Goal: Task Accomplishment & Management: Use online tool/utility

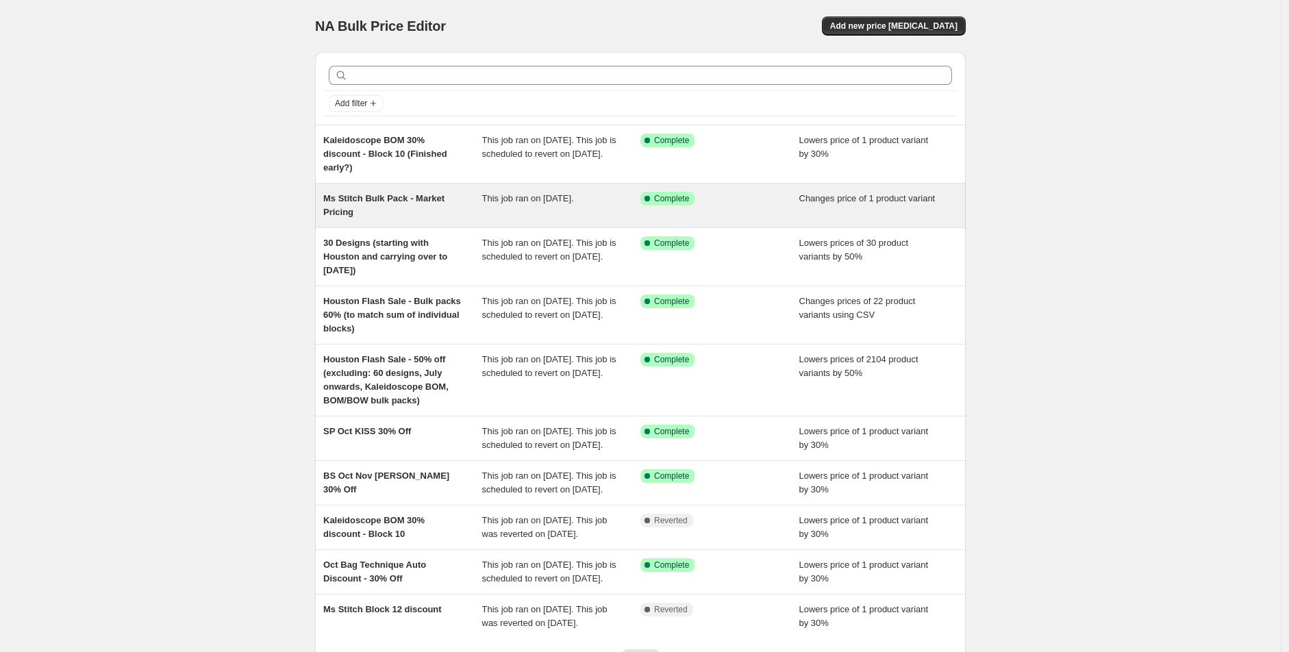
click at [464, 217] on div "Ms Stitch Bulk Pack - Market Pricing" at bounding box center [402, 205] width 159 height 27
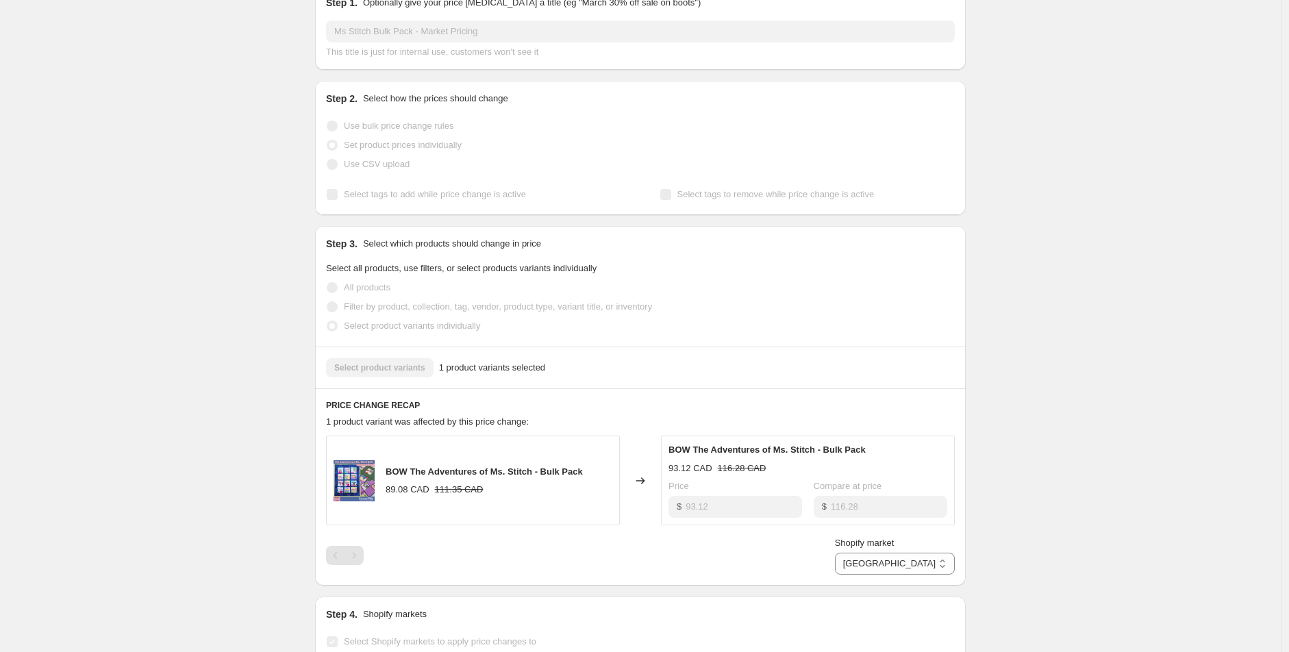
scroll to position [228, 0]
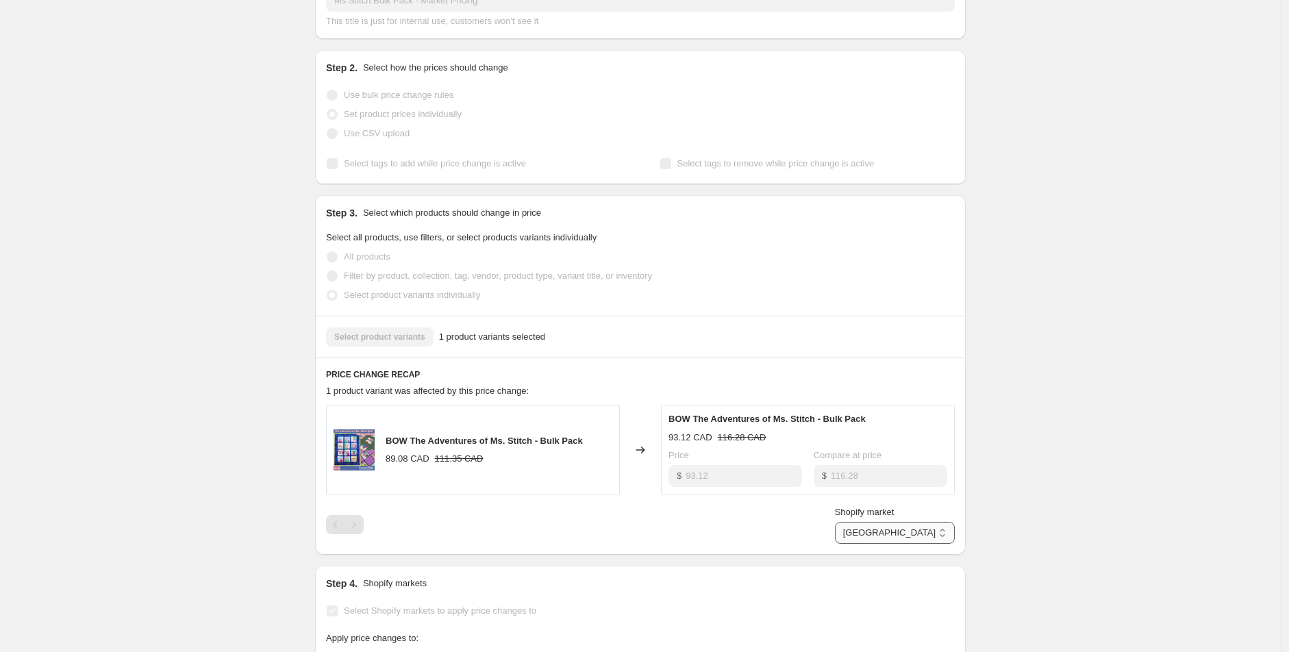
click at [927, 531] on select "[GEOGRAPHIC_DATA] [GEOGRAPHIC_DATA] [GEOGRAPHIC_DATA] [GEOGRAPHIC_DATA]" at bounding box center [895, 533] width 120 height 22
select select "16946528346"
click at [879, 544] on select "[GEOGRAPHIC_DATA] [GEOGRAPHIC_DATA] [GEOGRAPHIC_DATA] [GEOGRAPHIC_DATA]" at bounding box center [895, 533] width 120 height 22
click at [628, 481] on div "BOW The Adventures of Ms. Stitch - Bulk Pack 63.84 USD 79.79 USD Changed to BOW…" at bounding box center [640, 450] width 629 height 90
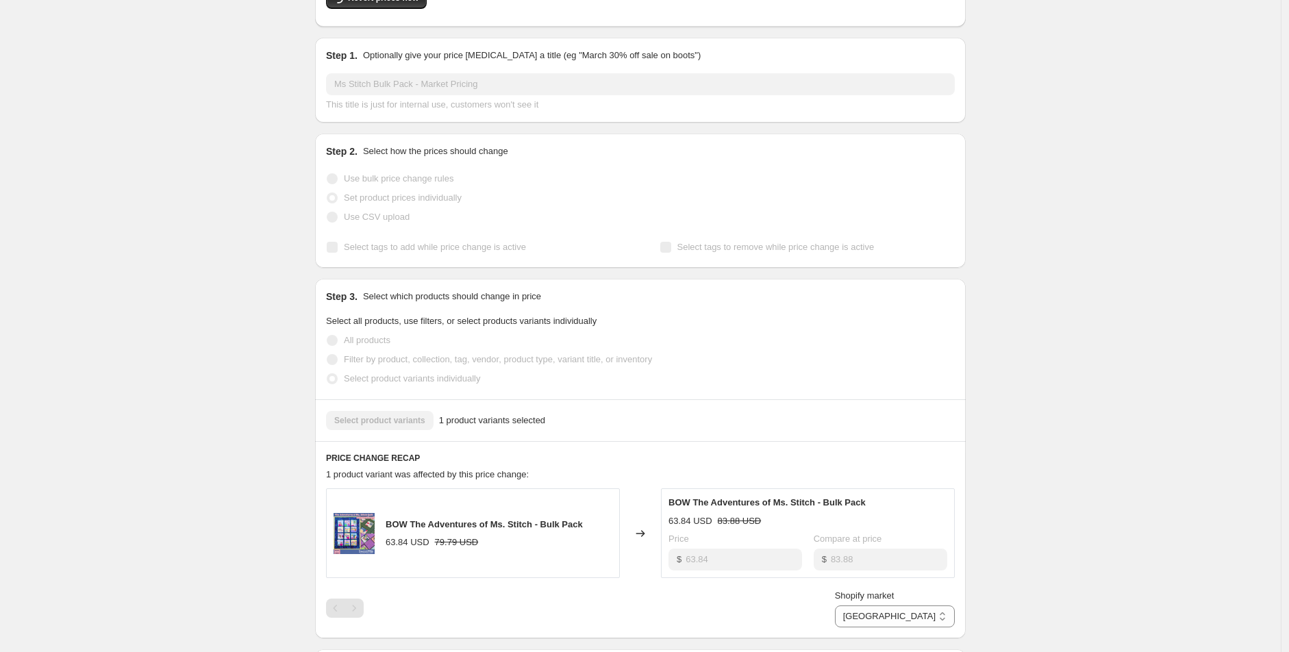
scroll to position [0, 0]
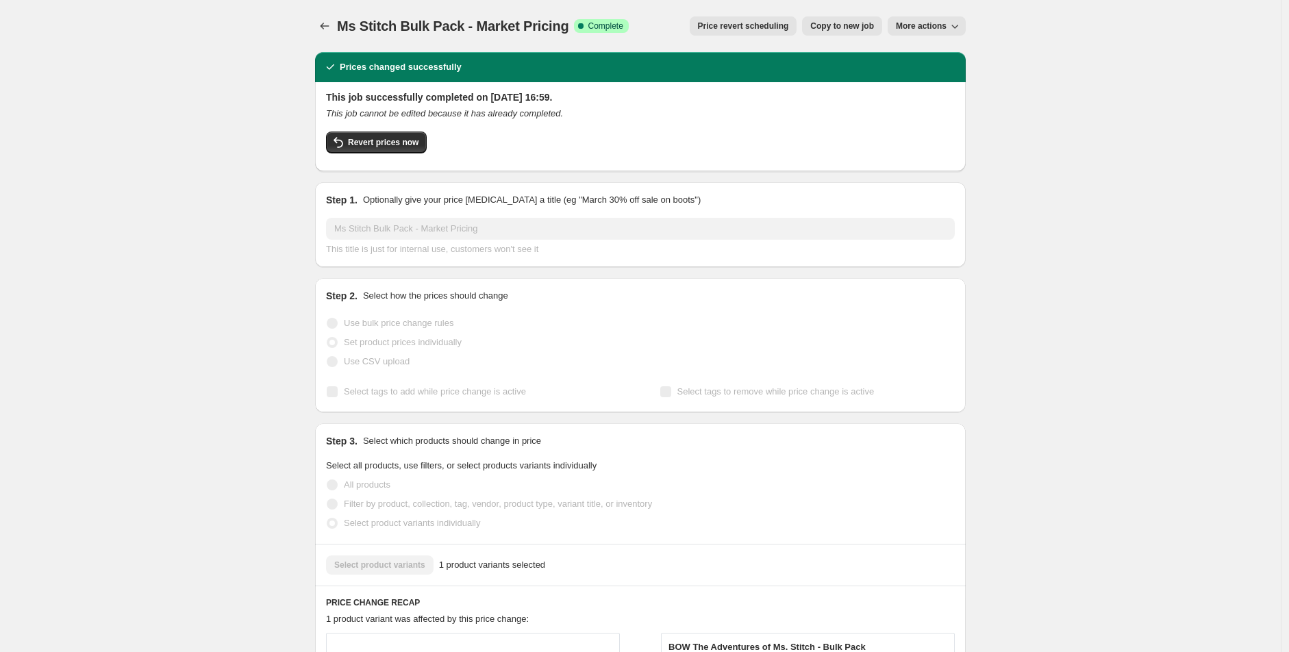
click at [854, 28] on span "Copy to new job" at bounding box center [842, 26] width 64 height 11
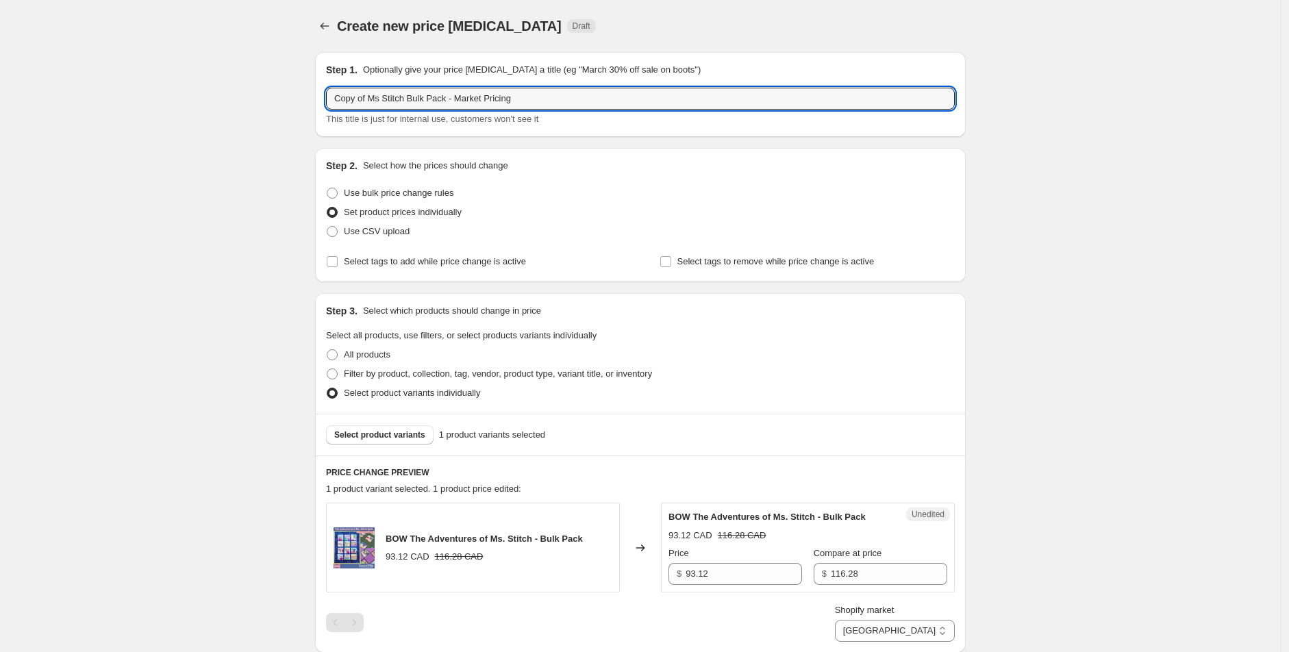
drag, startPoint x: 368, startPoint y: 97, endPoint x: 192, endPoint y: 105, distance: 176.9
click at [192, 105] on div "Create new price [MEDICAL_DATA]. This page is ready Create new price [MEDICAL_D…" at bounding box center [640, 622] width 1281 height 1245
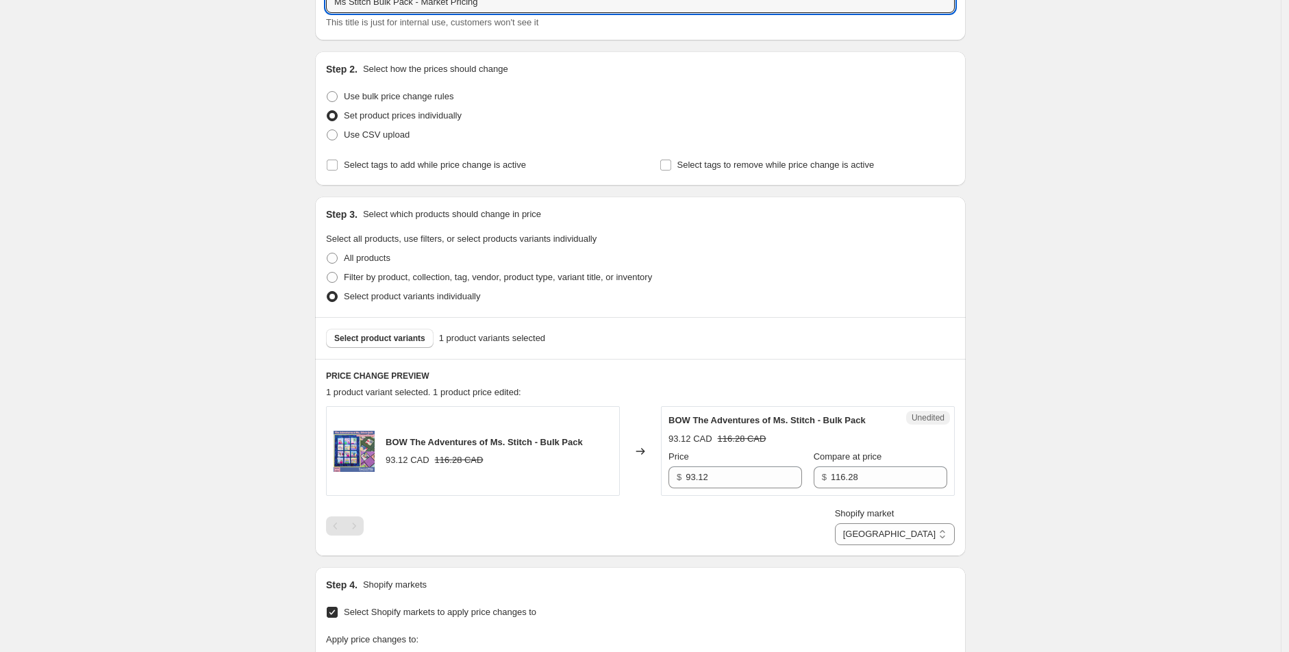
scroll to position [228, 0]
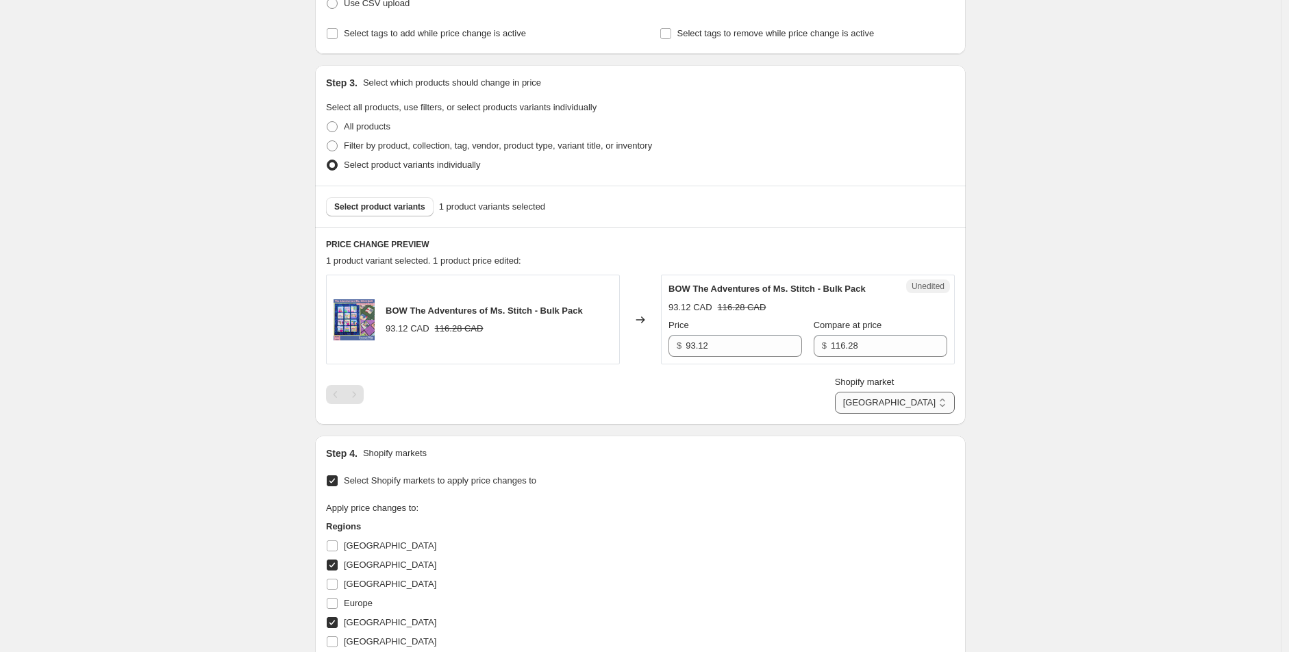
type input "Ms Stitch Bulk Pack - Market Pricing"
click at [923, 407] on select "[GEOGRAPHIC_DATA] [GEOGRAPHIC_DATA] [GEOGRAPHIC_DATA] [GEOGRAPHIC_DATA]" at bounding box center [895, 403] width 120 height 22
select select "16946528346"
click at [879, 414] on select "[GEOGRAPHIC_DATA] [GEOGRAPHIC_DATA] [GEOGRAPHIC_DATA] [GEOGRAPHIC_DATA]" at bounding box center [895, 403] width 120 height 22
click at [770, 355] on input "63.83512526622131" at bounding box center [743, 346] width 116 height 22
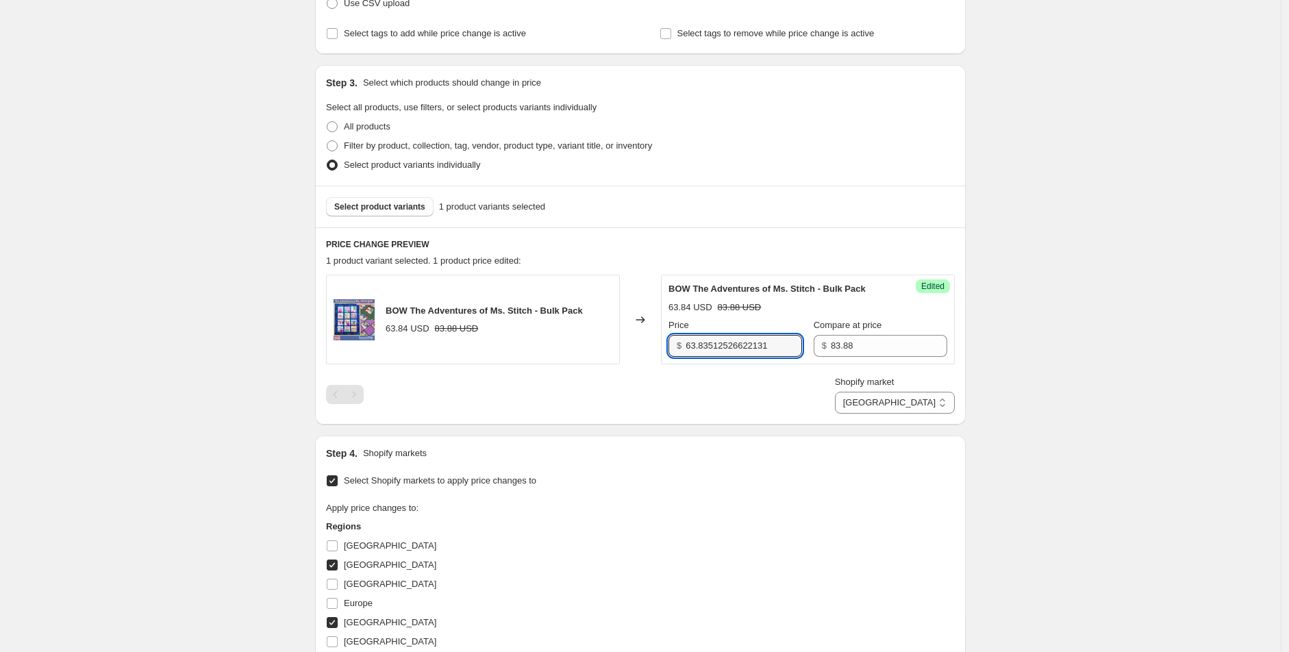
paste input "$67.20"
click at [690, 344] on input "$67.20" at bounding box center [743, 346] width 116 height 22
click at [738, 351] on input "67.20" at bounding box center [743, 346] width 116 height 22
type input "67.20"
click at [118, 263] on div "Create new price [MEDICAL_DATA]. This page is ready Create new price [MEDICAL_D…" at bounding box center [640, 394] width 1281 height 1245
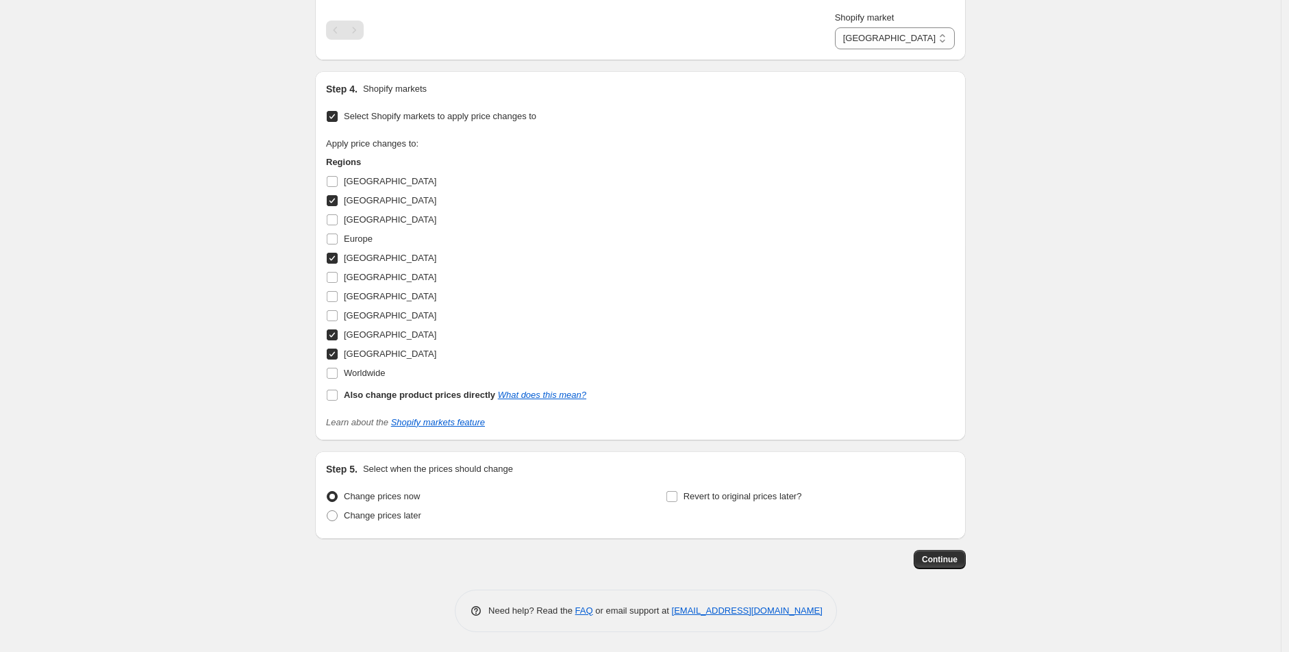
scroll to position [516, 0]
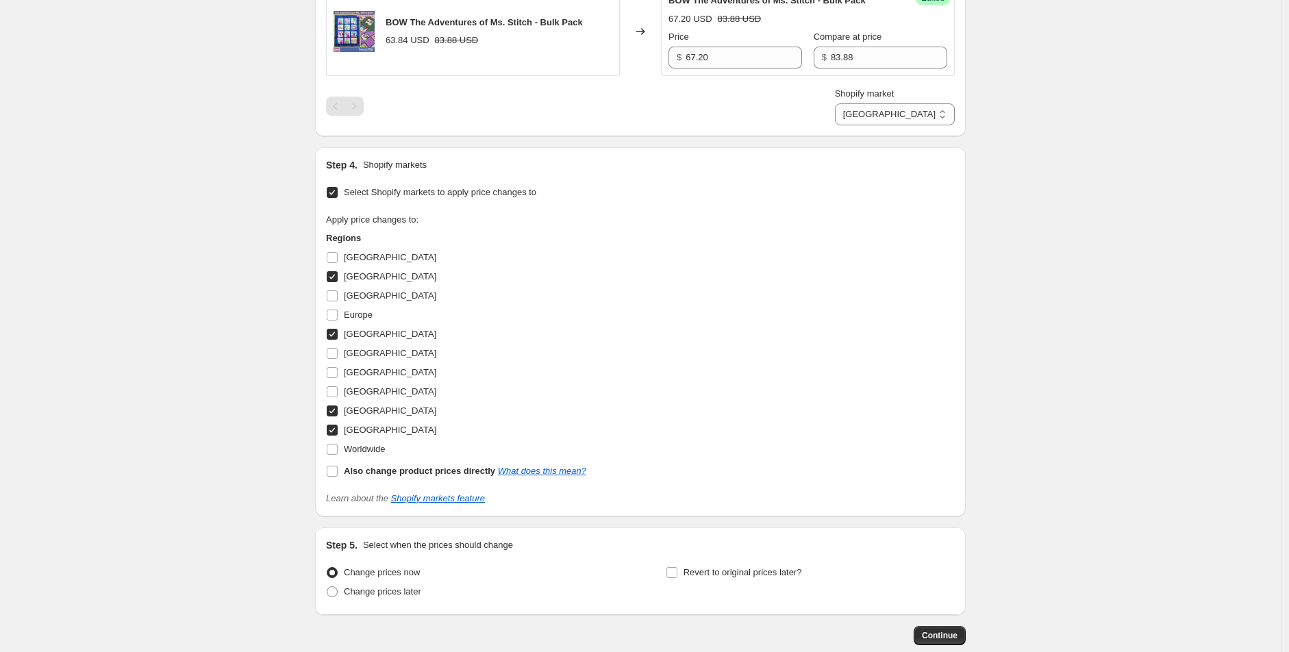
click at [381, 413] on span "[GEOGRAPHIC_DATA]" at bounding box center [390, 410] width 92 height 10
click at [338, 413] on input "[GEOGRAPHIC_DATA]" at bounding box center [332, 410] width 11 height 11
checkbox input "false"
click at [364, 338] on span "[GEOGRAPHIC_DATA]" at bounding box center [390, 334] width 92 height 10
click at [338, 338] on input "[GEOGRAPHIC_DATA]" at bounding box center [332, 334] width 11 height 11
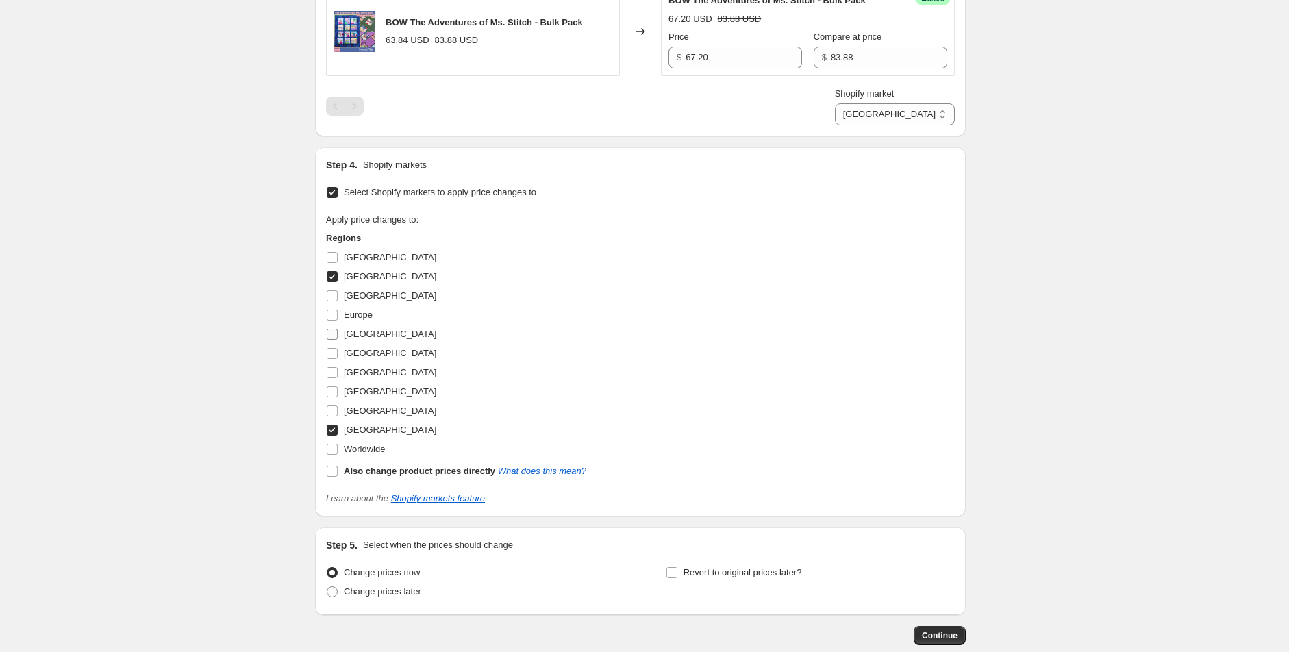
checkbox input "false"
click at [362, 280] on span "[GEOGRAPHIC_DATA]" at bounding box center [390, 276] width 92 height 10
click at [338, 280] on input "[GEOGRAPHIC_DATA]" at bounding box center [332, 276] width 11 height 11
checkbox input "false"
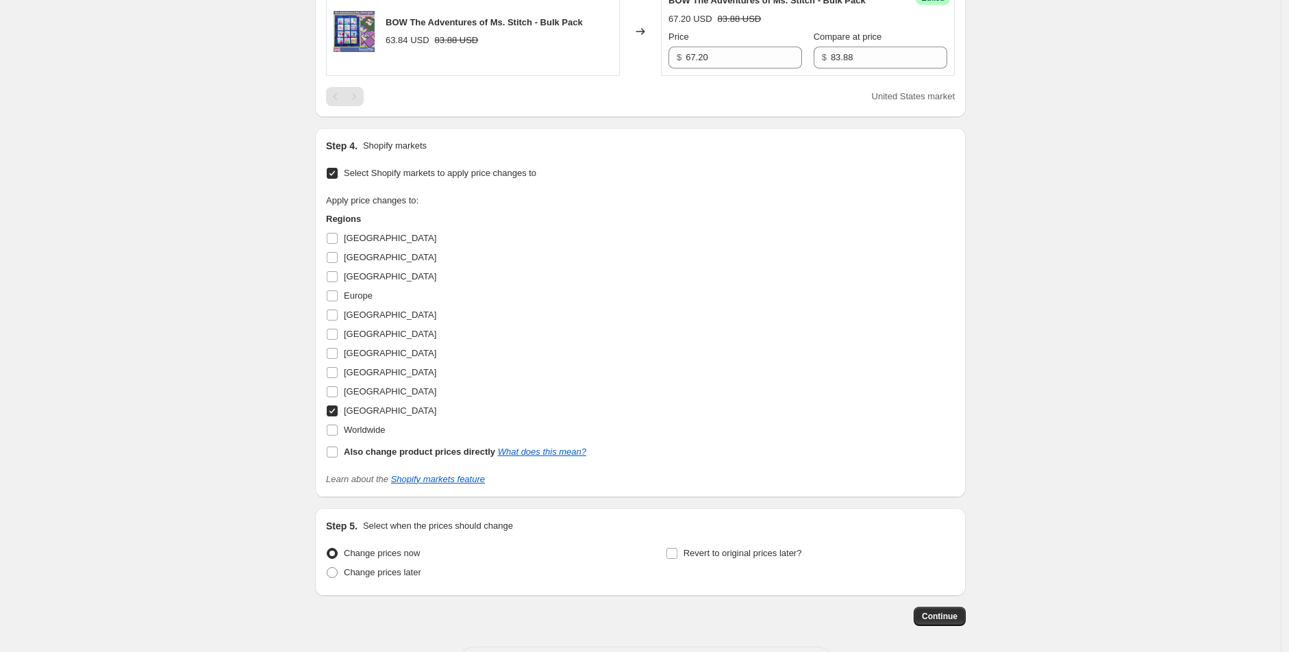
click at [880, 420] on div "Apply price changes to: Regions [GEOGRAPHIC_DATA] [GEOGRAPHIC_DATA] [GEOGRAPHIC…" at bounding box center [640, 327] width 629 height 267
click at [948, 611] on span "Continue" at bounding box center [940, 616] width 36 height 11
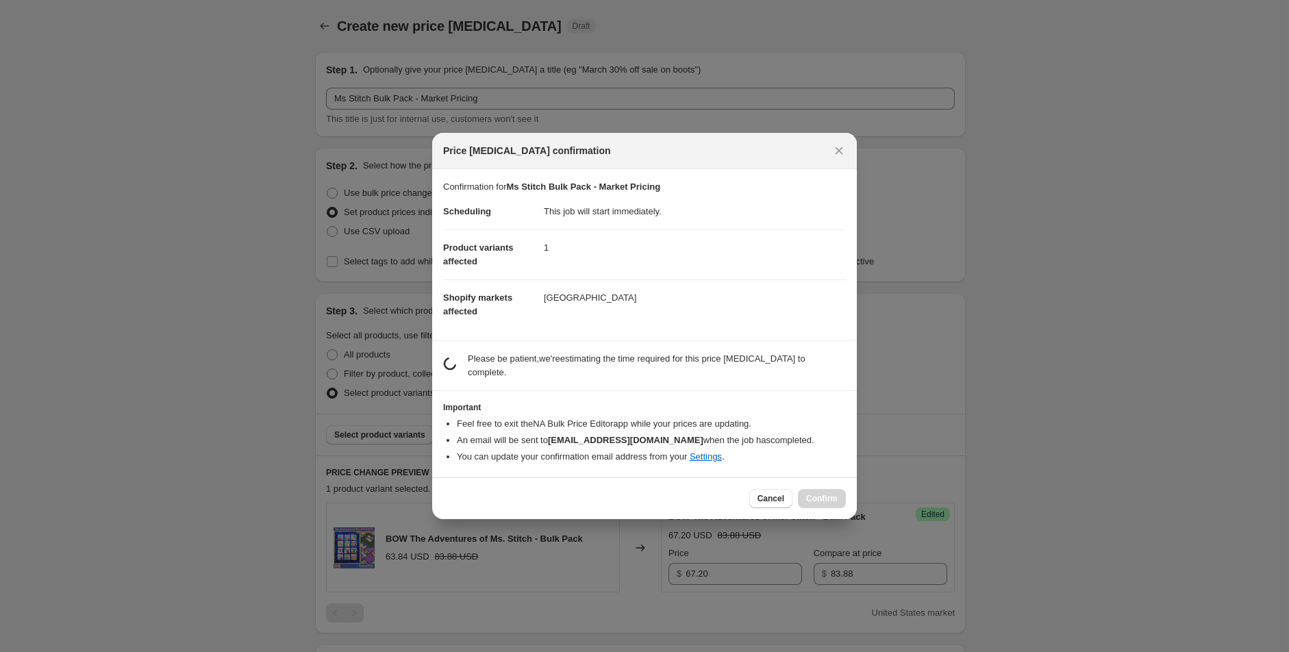
scroll to position [0, 0]
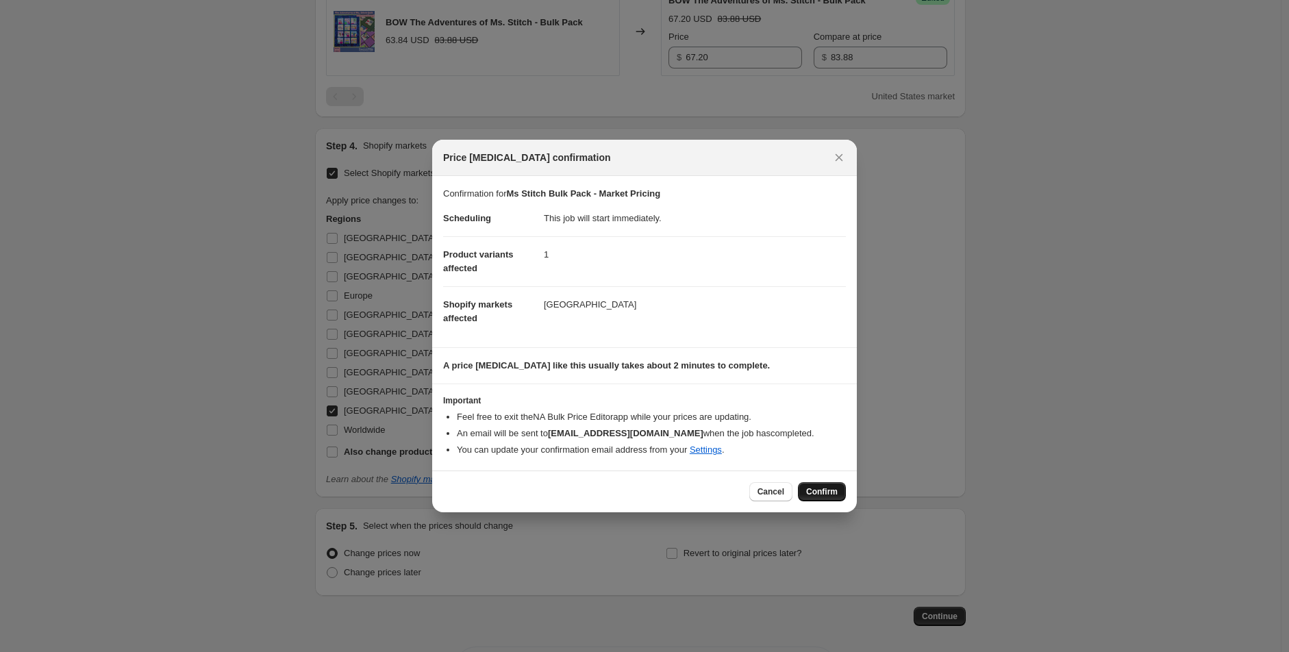
click at [829, 503] on div "Cancel Confirm" at bounding box center [644, 491] width 425 height 42
click at [820, 486] on button "Confirm" at bounding box center [822, 491] width 48 height 19
type input "Ms Stitch Bulk Pack - Market Pricing"
